Goal: Obtain resource: Obtain resource

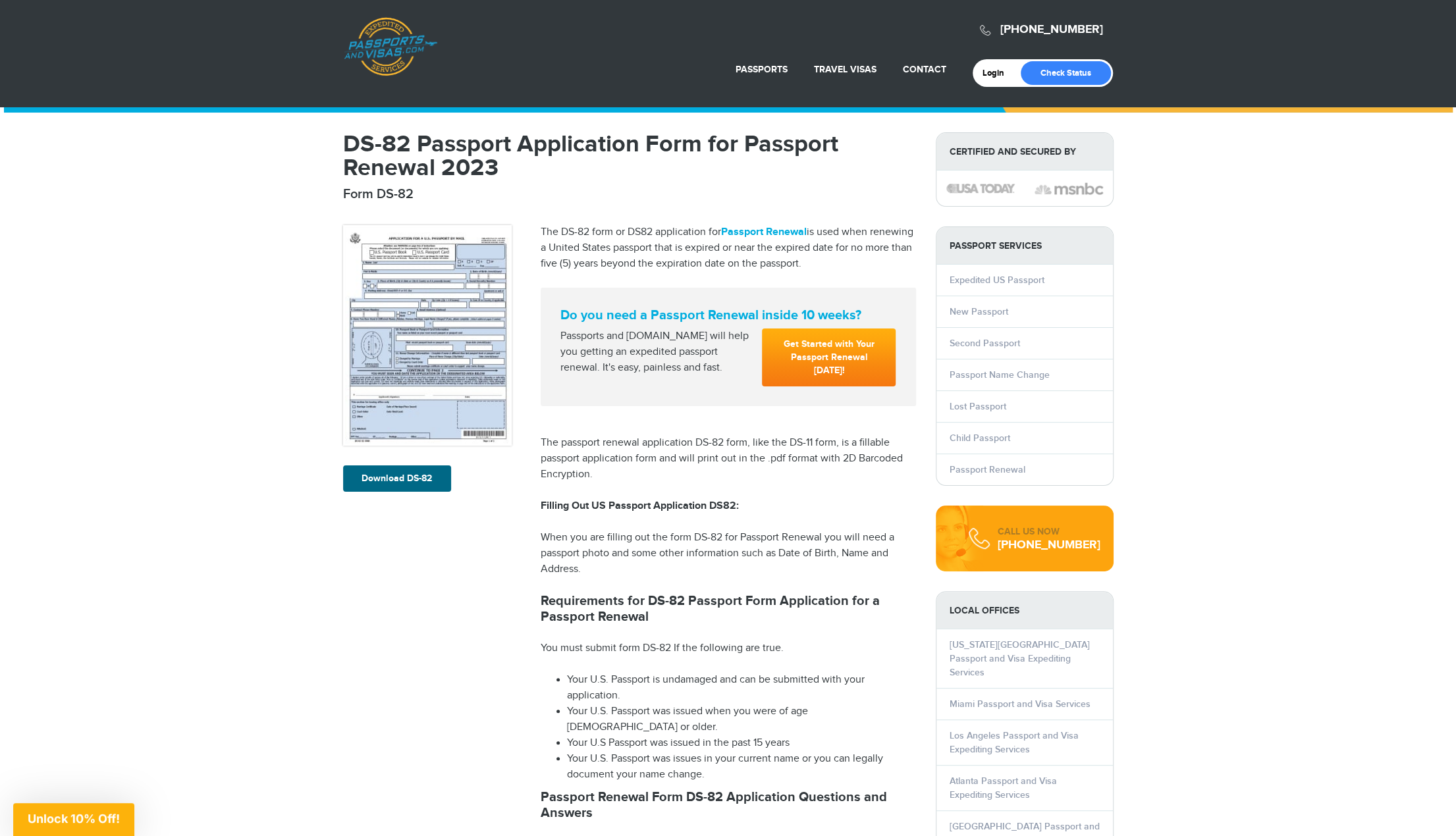
click at [436, 325] on img at bounding box center [427, 335] width 168 height 221
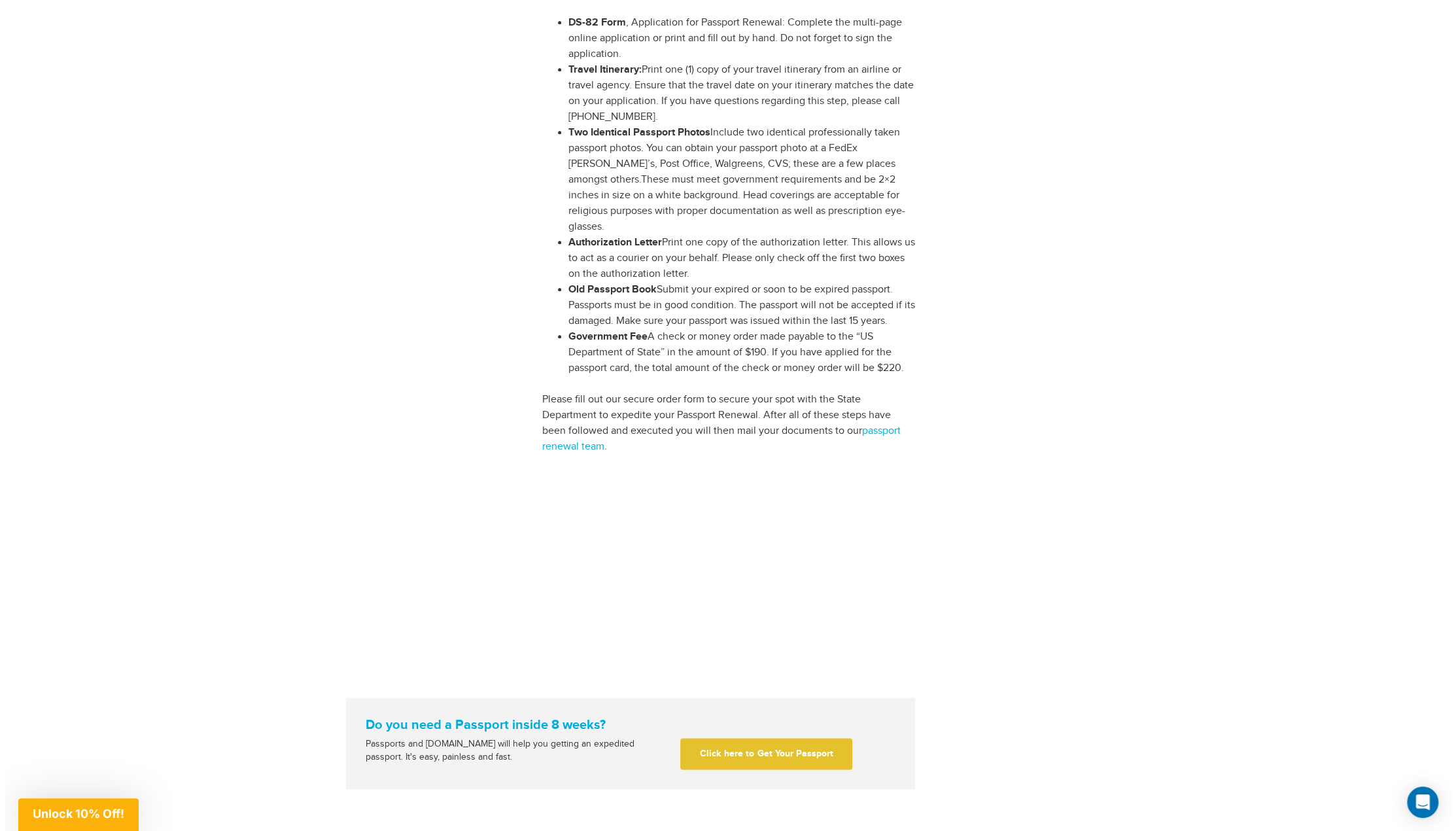
scroll to position [1309, 0]
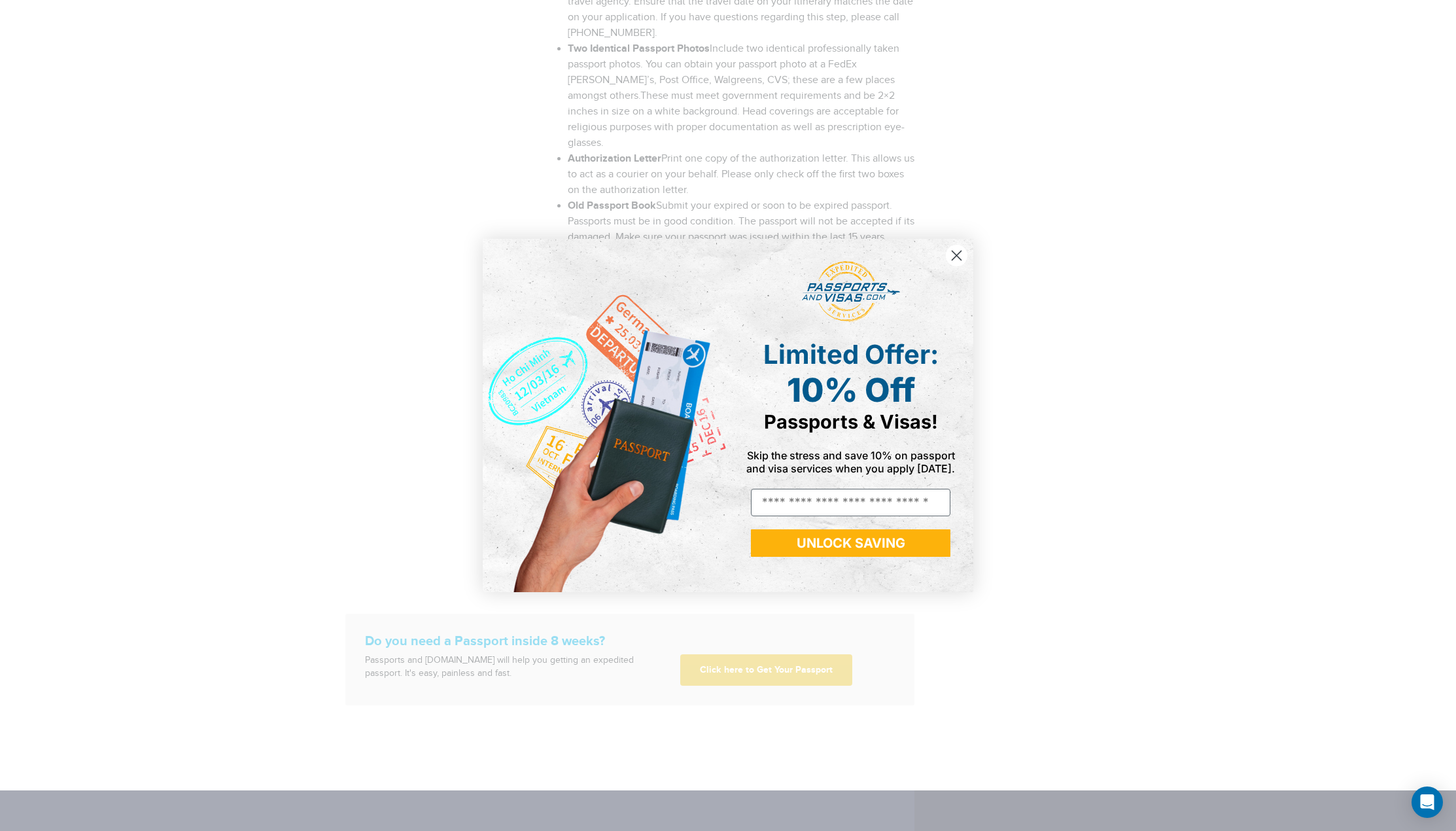
click at [964, 253] on circle "Close dialog" at bounding box center [956, 255] width 22 height 22
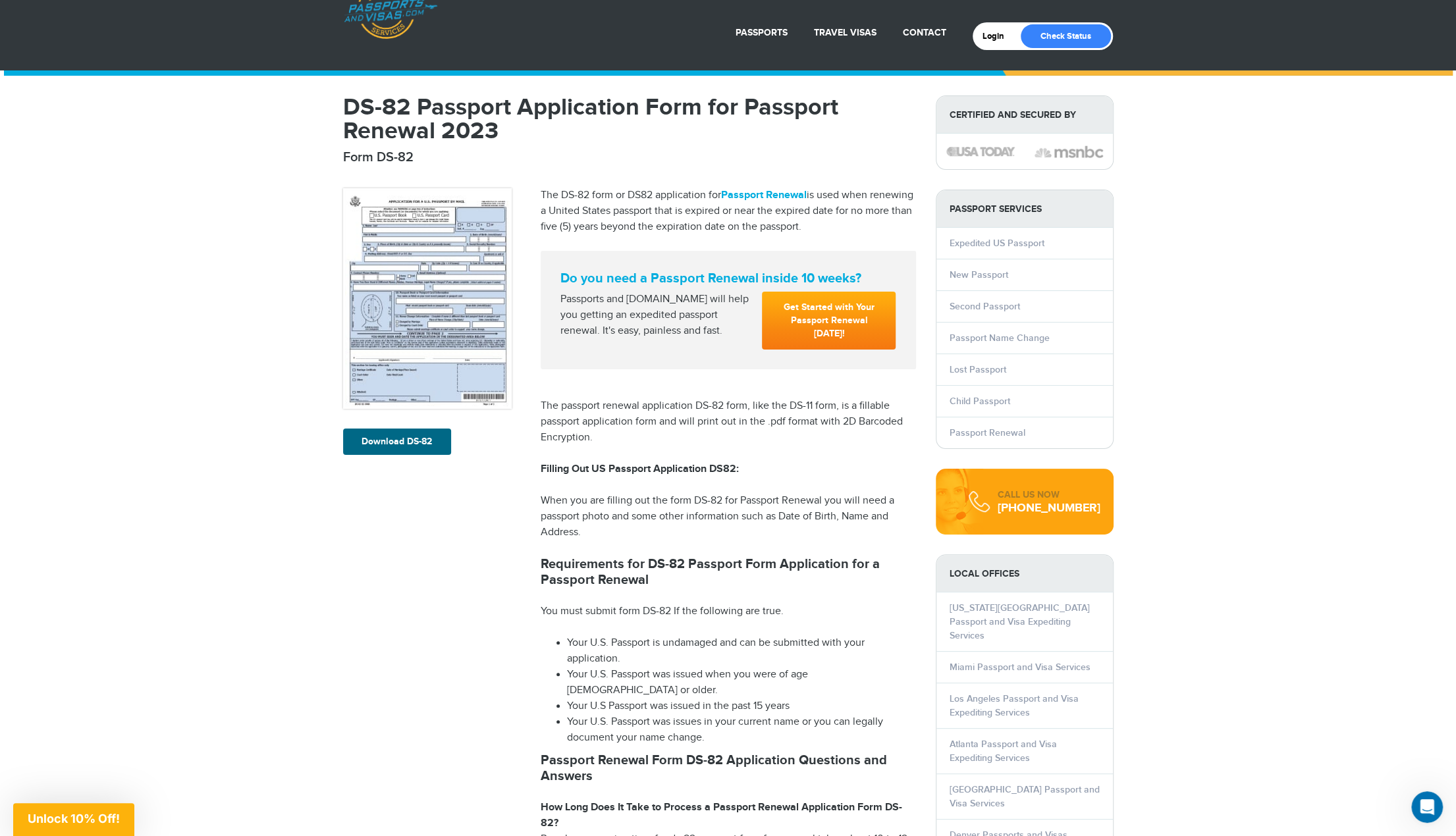
scroll to position [66, 0]
